Goal: Information Seeking & Learning: Learn about a topic

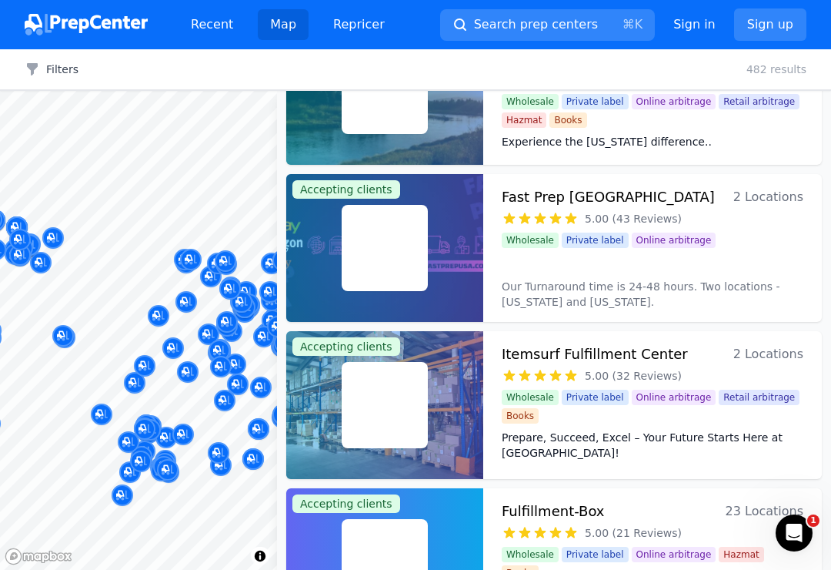
scroll to position [556, 0]
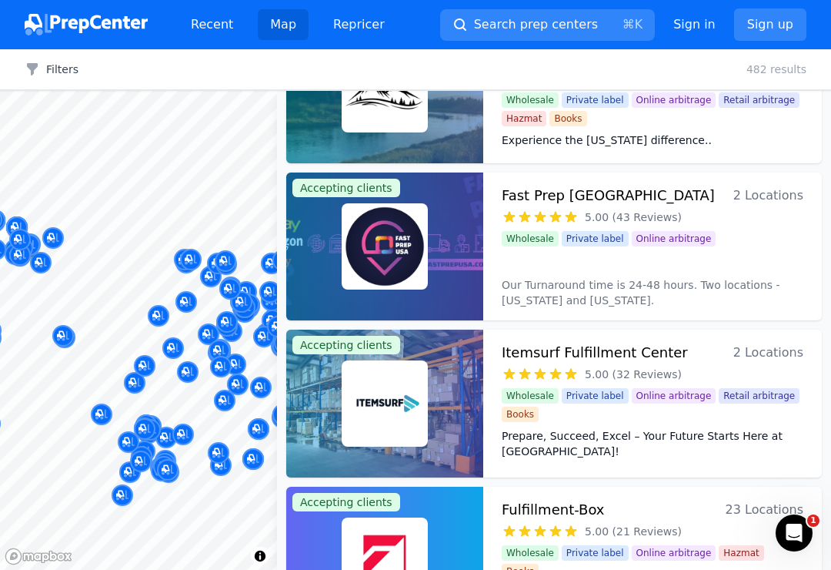
click at [556, 202] on h3 "Fast Prep [GEOGRAPHIC_DATA]" at bounding box center [608, 196] width 213 height 22
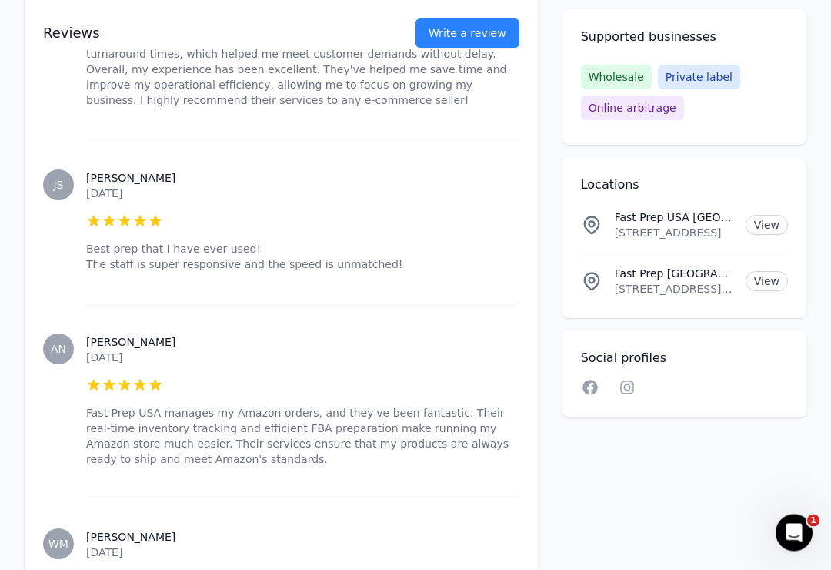
scroll to position [775, 0]
click at [767, 223] on link "View" at bounding box center [767, 225] width 42 height 20
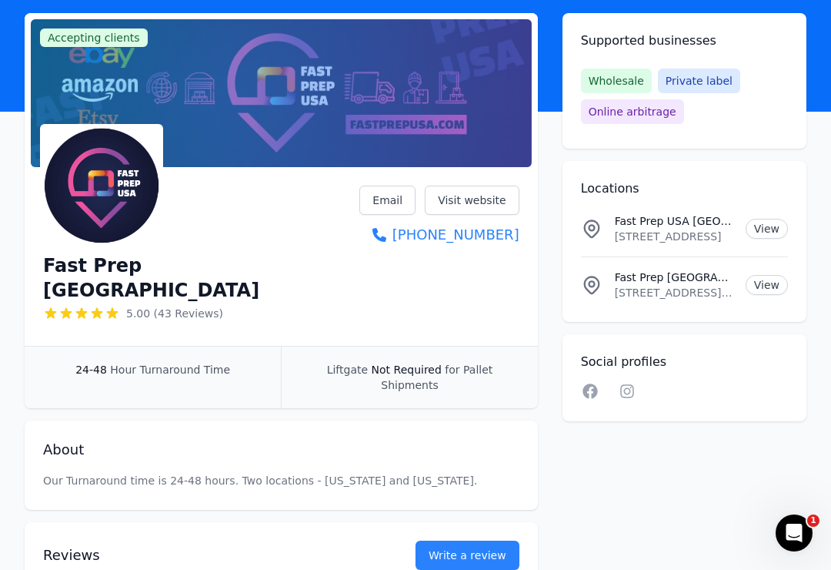
scroll to position [83, 0]
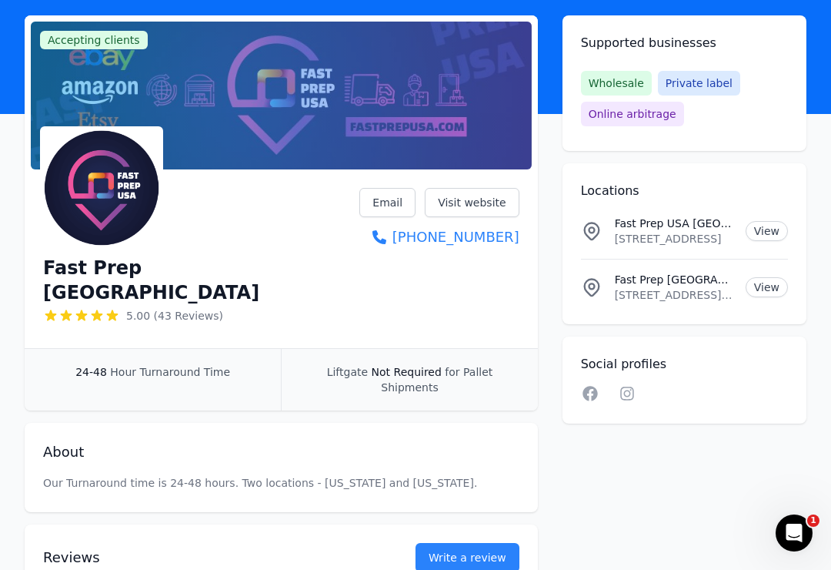
click at [493, 198] on link "Visit website" at bounding box center [472, 202] width 95 height 29
click at [489, 205] on link "Visit website" at bounding box center [472, 202] width 95 height 29
click at [483, 202] on link "Visit website" at bounding box center [472, 202] width 95 height 29
click at [152, 308] on span "5.00 (43 Reviews)" at bounding box center [174, 315] width 97 height 15
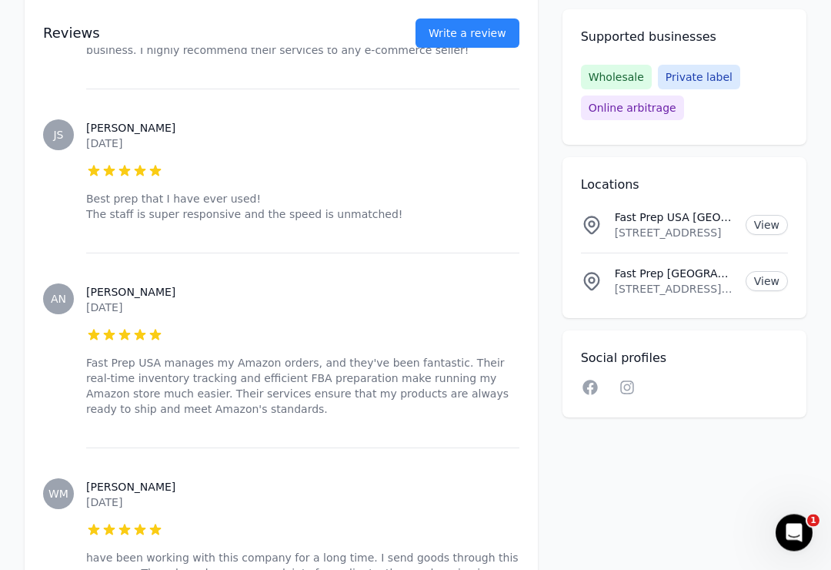
scroll to position [825, 0]
click at [762, 286] on link "View" at bounding box center [767, 281] width 42 height 20
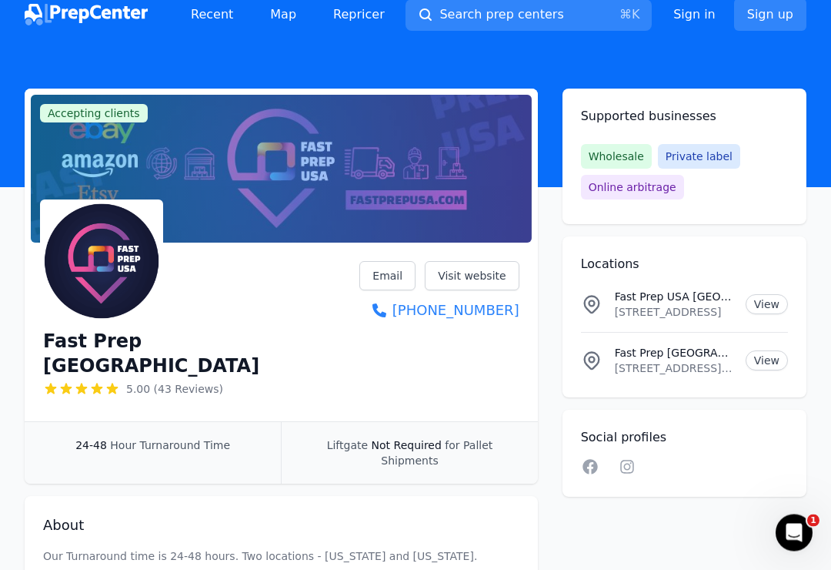
scroll to position [0, 0]
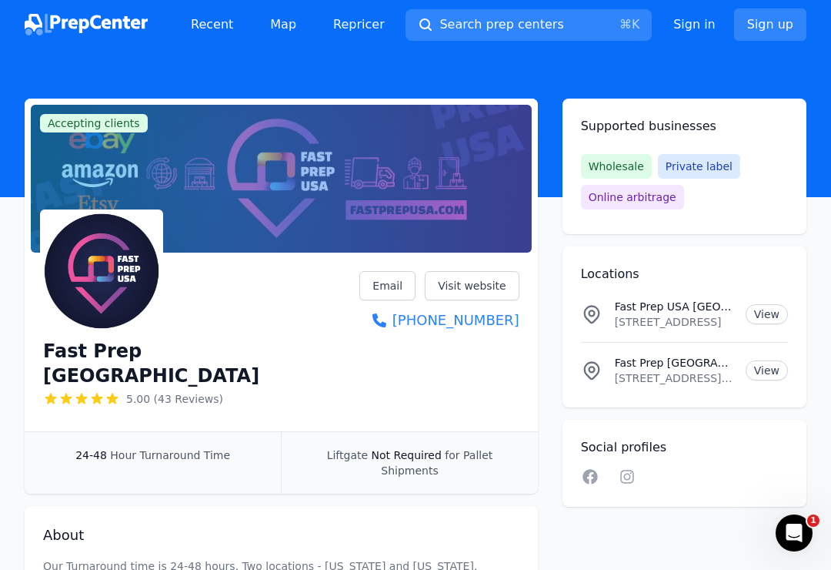
click at [806, 523] on div "Open Intercom Messenger" at bounding box center [794, 532] width 51 height 51
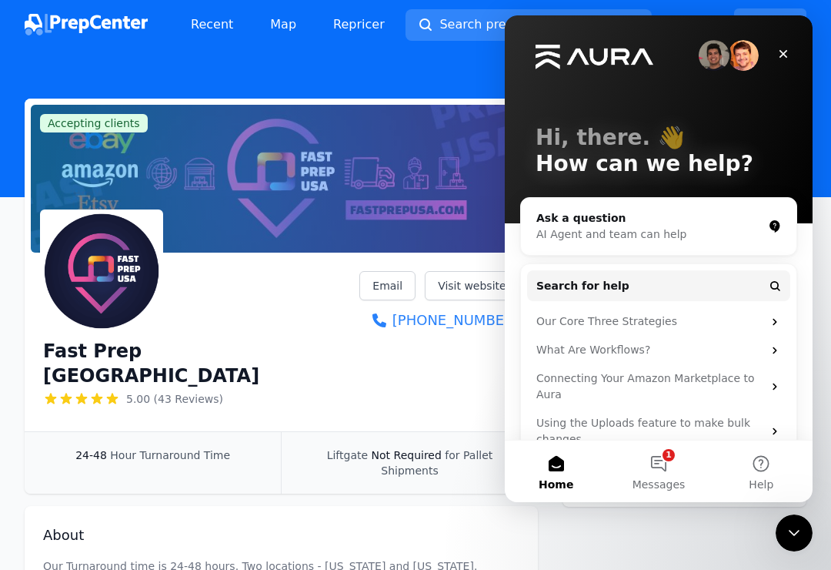
click at [795, 56] on div "Close" at bounding box center [784, 54] width 28 height 28
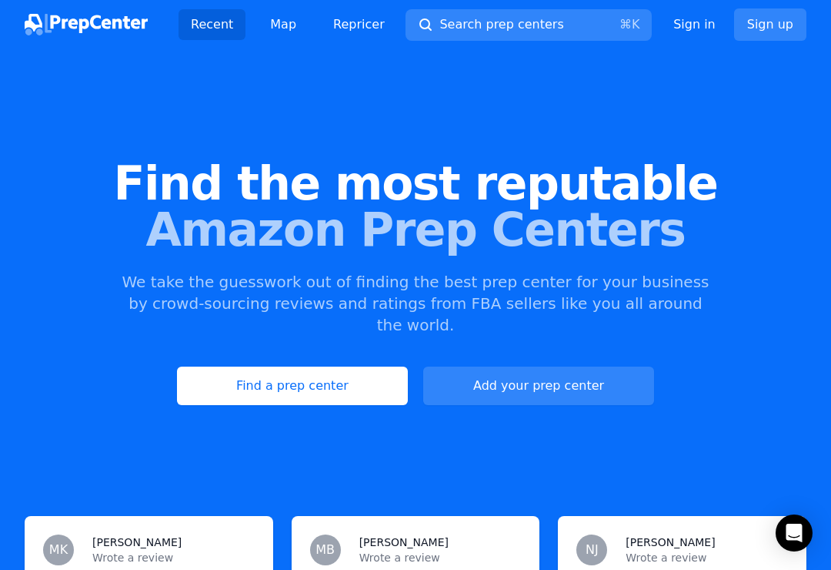
click at [343, 366] on link "Find a prep center" at bounding box center [292, 385] width 231 height 38
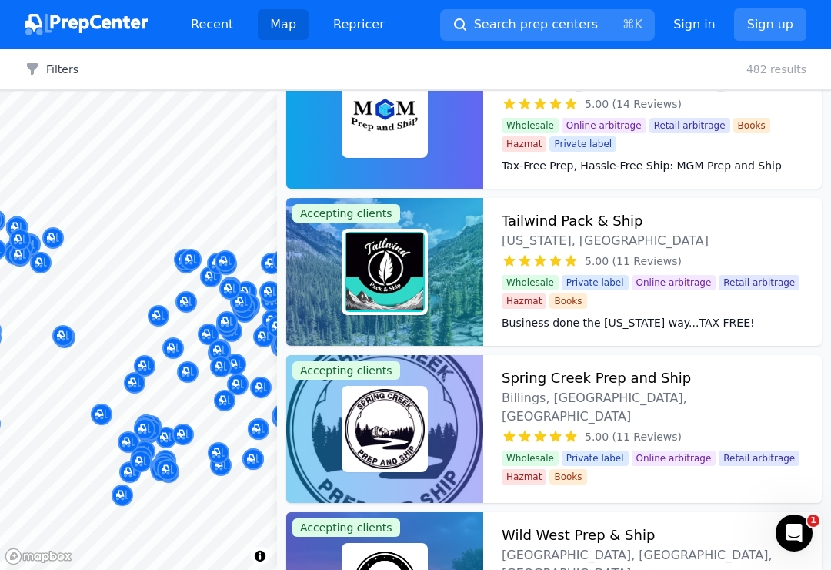
scroll to position [1614, 0]
